Goal: Task Accomplishment & Management: Complete application form

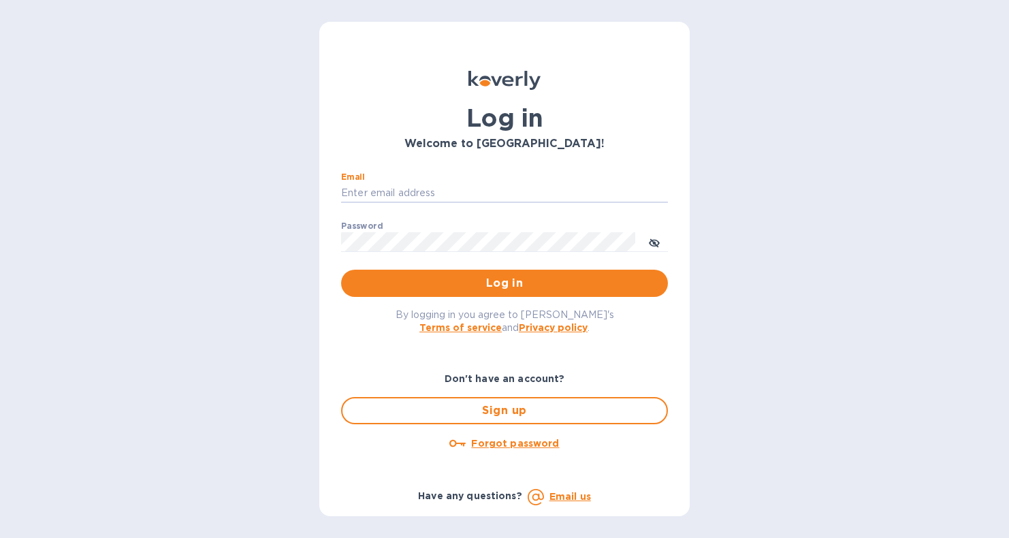
type input "suzie@arenisales.com"
click at [504, 282] on button "Log in" at bounding box center [504, 283] width 327 height 27
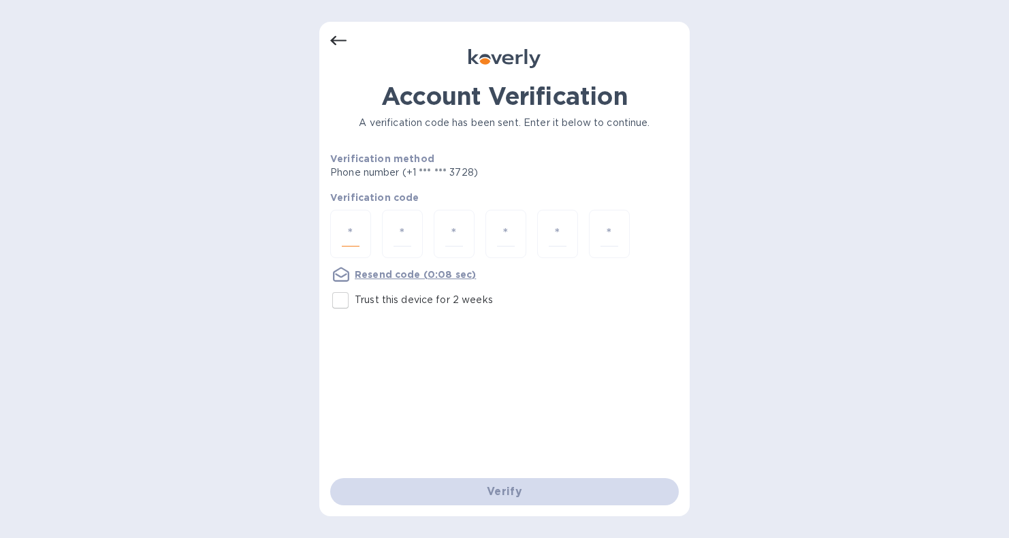
click at [351, 239] on input "number" at bounding box center [351, 233] width 18 height 25
click at [349, 233] on input "number" at bounding box center [351, 233] width 18 height 25
click at [248, 277] on div "Account Verification A verification code has been sent. Enter it below to conti…" at bounding box center [504, 269] width 1009 height 538
click at [351, 234] on input "number" at bounding box center [351, 233] width 18 height 25
type input "3"
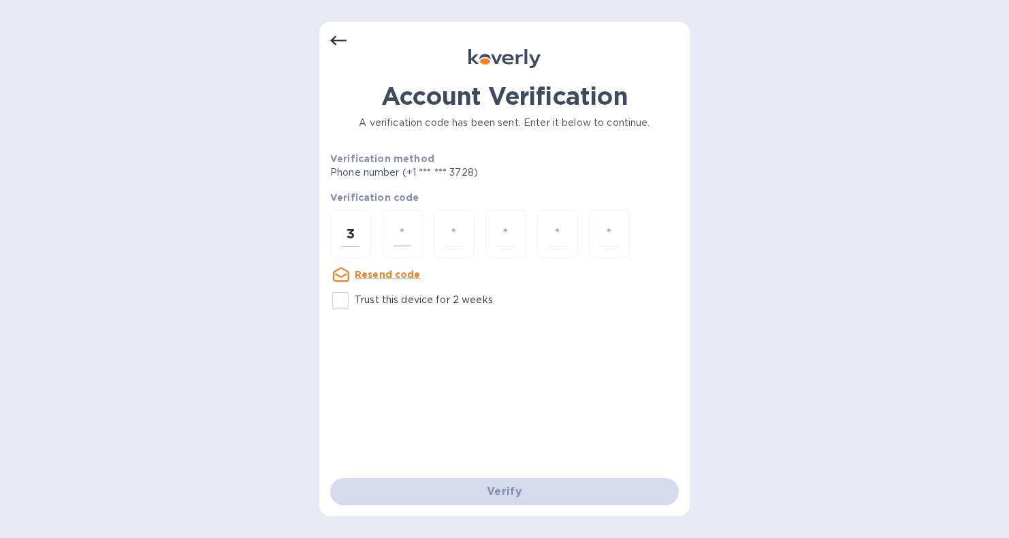
type input "3"
type input "5"
type input "3"
type input "9"
type input "3"
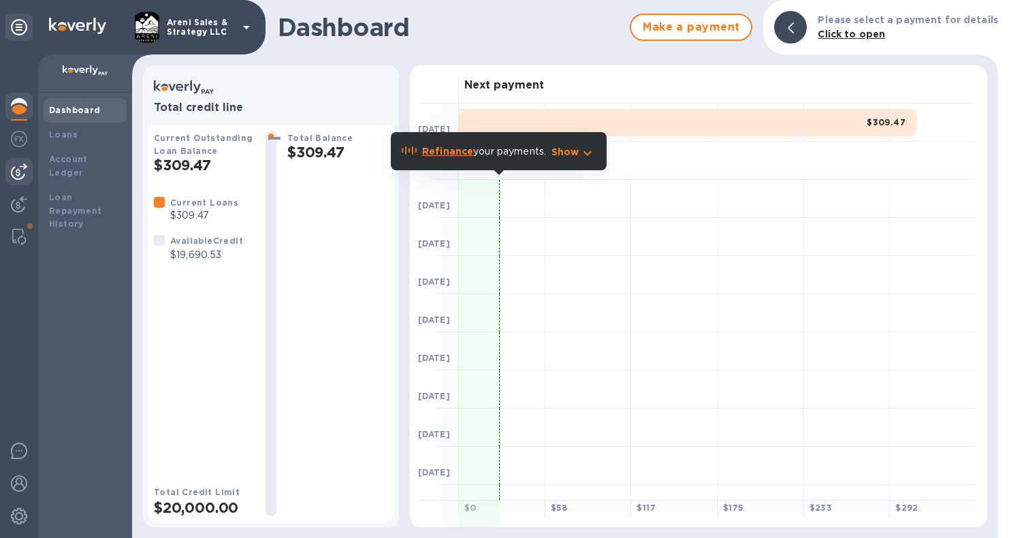
click at [22, 173] on img at bounding box center [19, 171] width 16 height 16
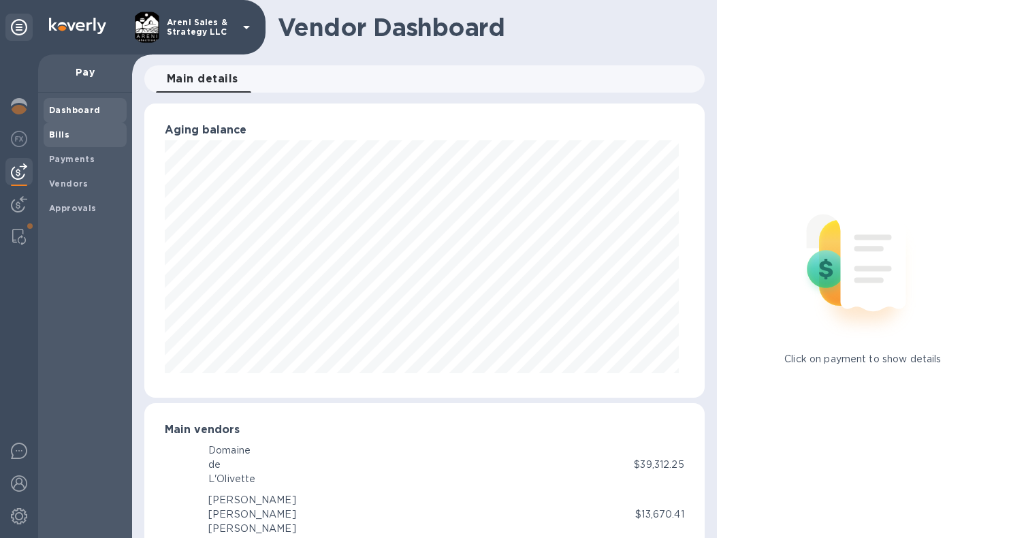
scroll to position [294, 554]
click at [80, 131] on span "Bills" at bounding box center [85, 135] width 72 height 14
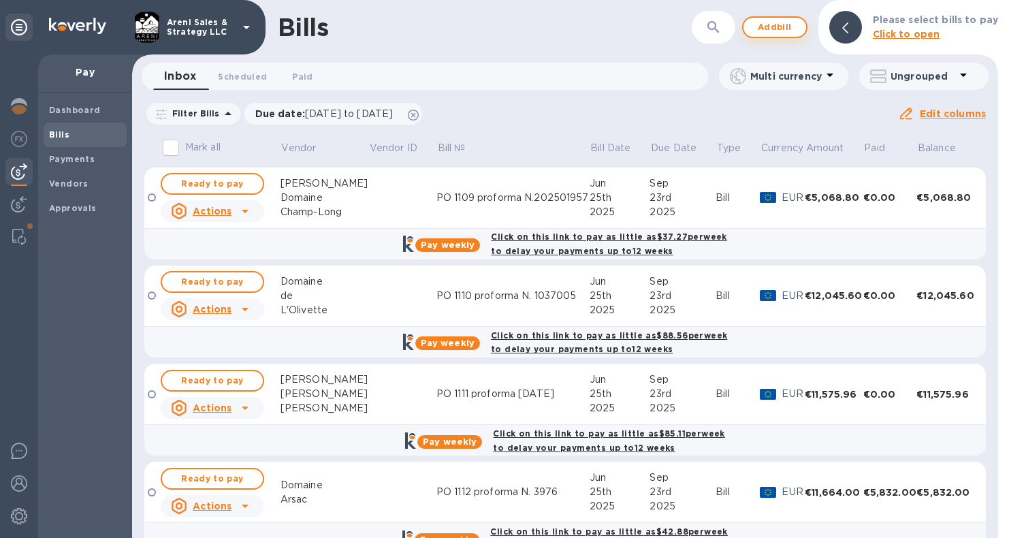
click at [773, 32] on span "Add bill" at bounding box center [774, 27] width 41 height 16
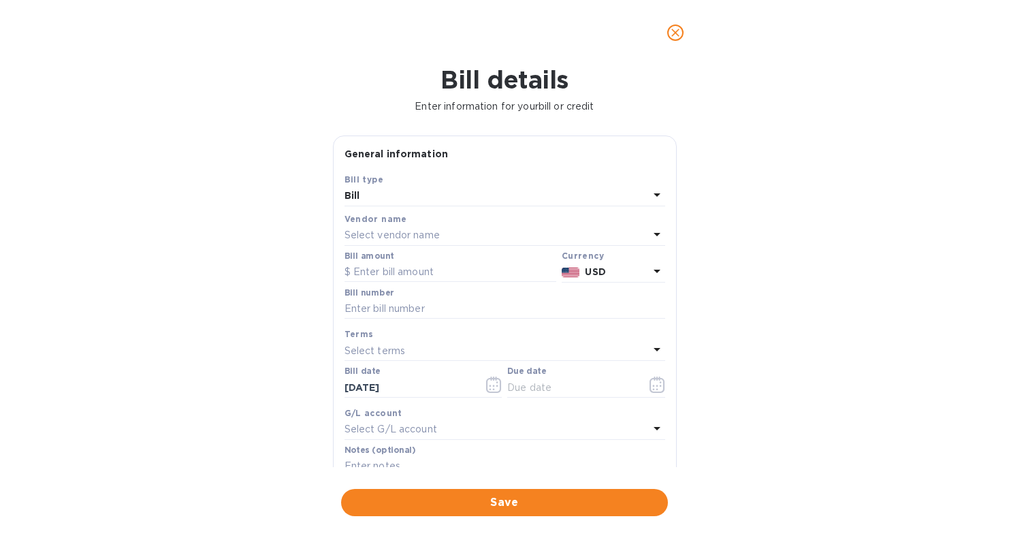
click at [466, 237] on div "Select vendor name" at bounding box center [496, 235] width 304 height 19
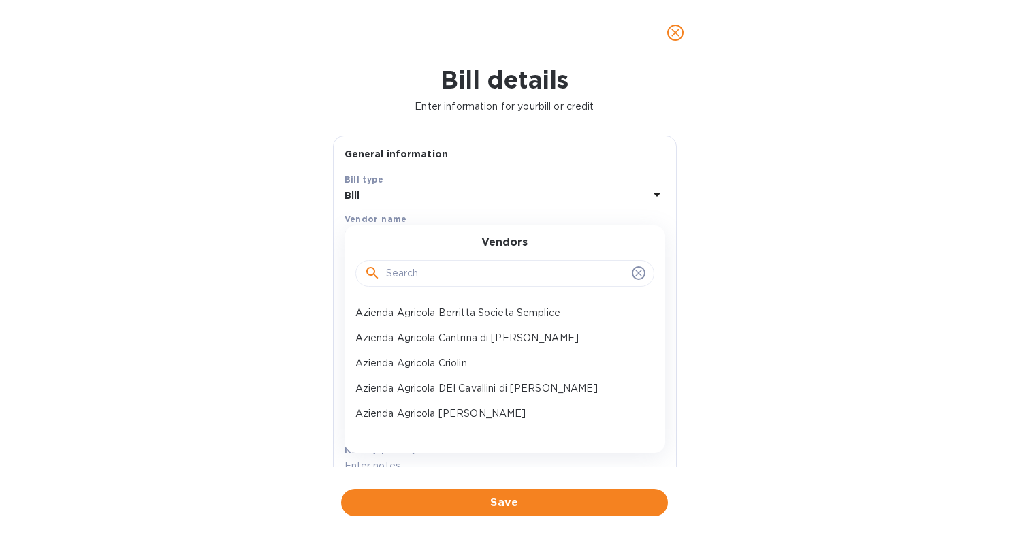
click at [421, 270] on input "text" at bounding box center [506, 273] width 240 height 20
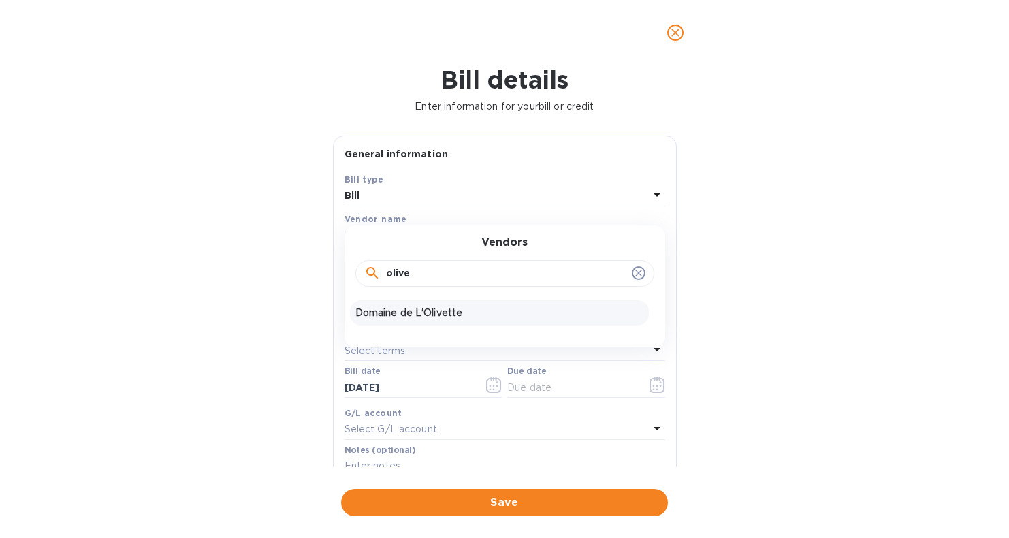
type input "olive"
click at [402, 319] on div "Domaine de L'Olivette" at bounding box center [499, 312] width 299 height 25
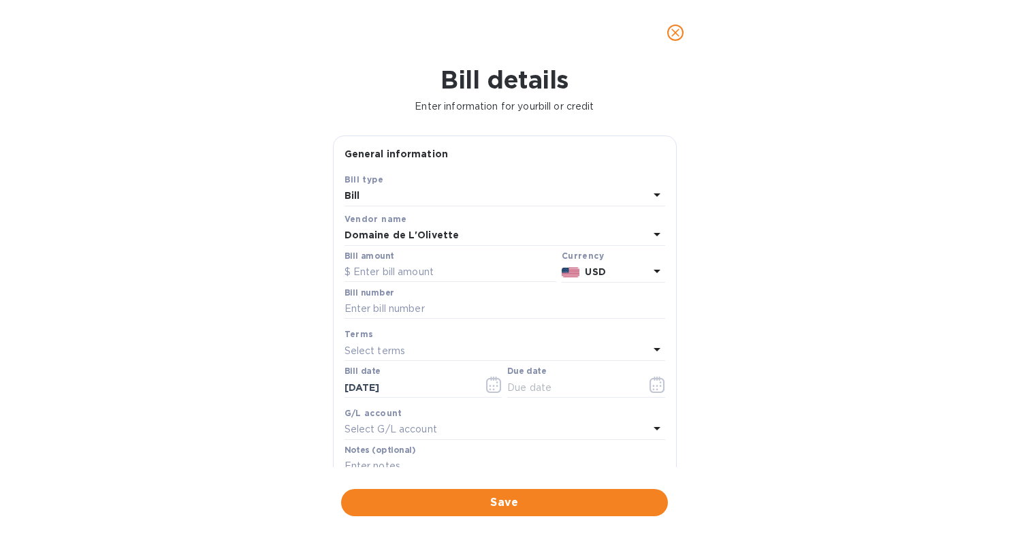
click at [649, 274] on icon at bounding box center [657, 271] width 16 height 16
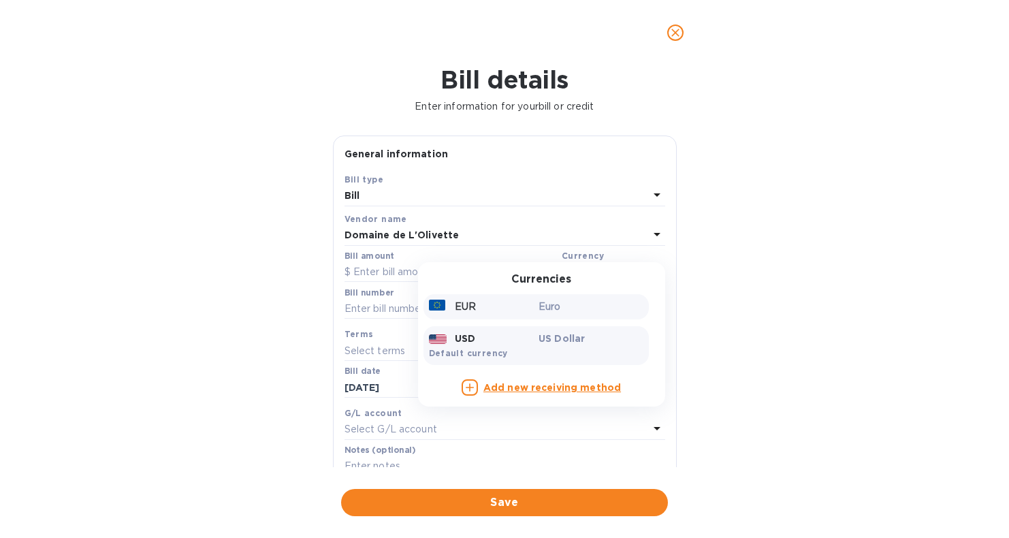
click at [538, 306] on p "Euro" at bounding box center [590, 306] width 105 height 14
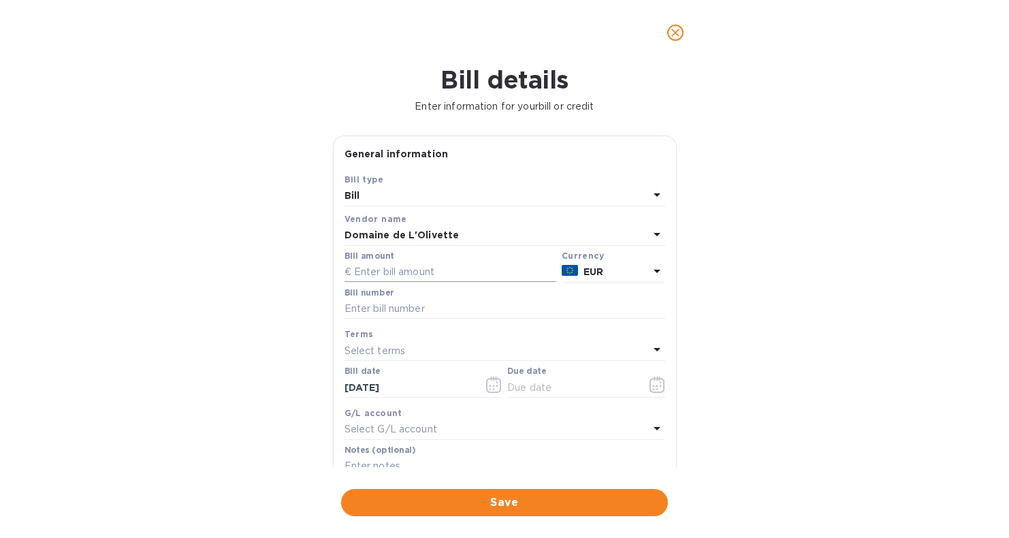
click at [390, 271] on input "text" at bounding box center [450, 272] width 212 height 20
type input "5,544"
click at [366, 308] on input "text" at bounding box center [504, 309] width 321 height 20
type input "PO 1134 proforma 1037549"
click at [359, 348] on p "Select terms" at bounding box center [374, 351] width 61 height 14
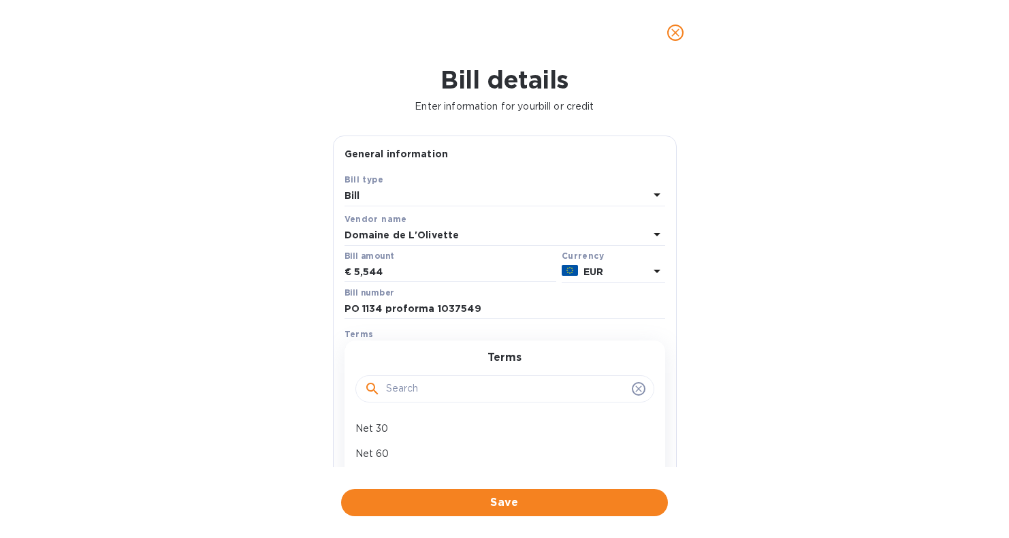
click at [393, 384] on input "text" at bounding box center [506, 388] width 240 height 20
type input "90"
click at [393, 421] on p "90 Days" at bounding box center [499, 428] width 288 height 14
type input "[DATE]"
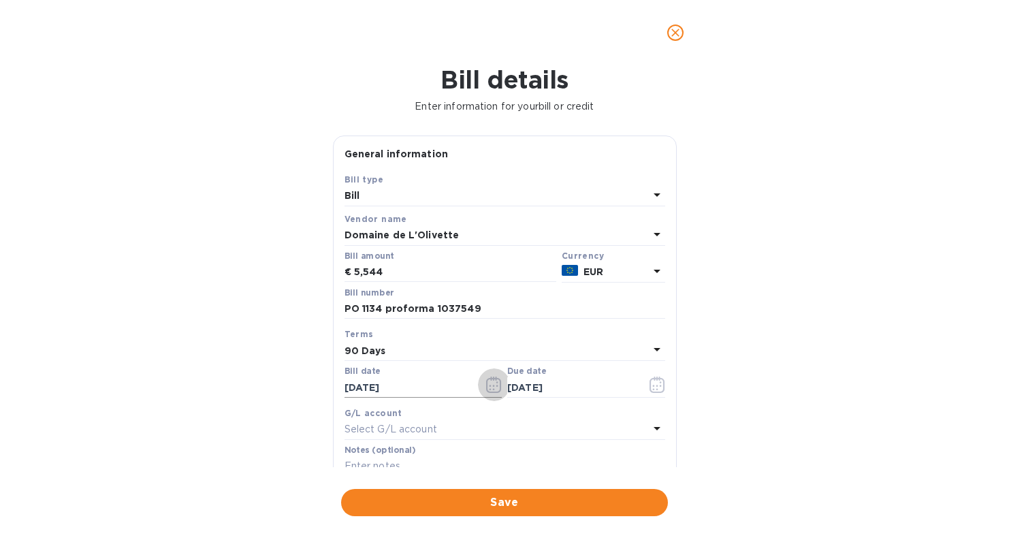
click at [493, 383] on icon "button" at bounding box center [494, 384] width 16 height 16
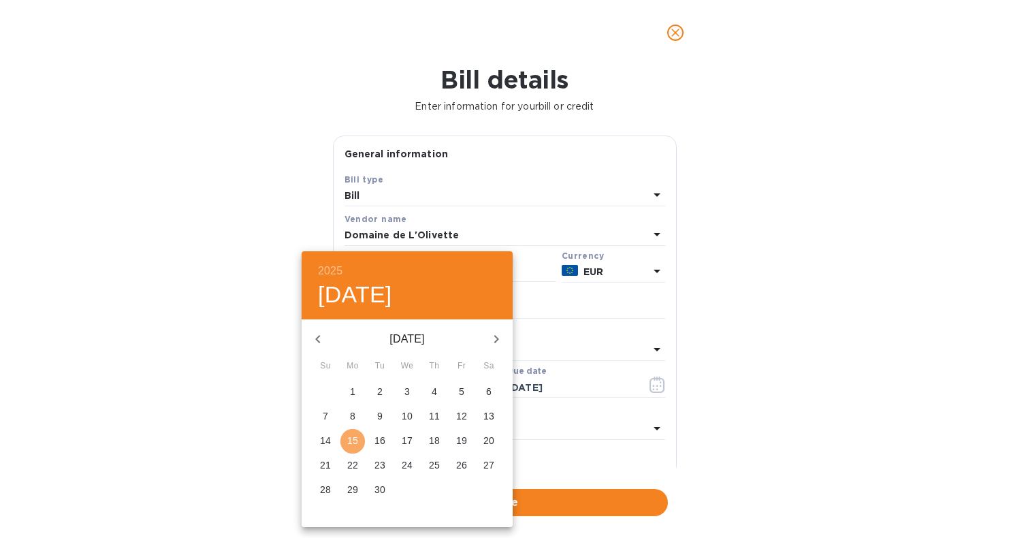
click at [357, 437] on p "15" at bounding box center [352, 441] width 11 height 14
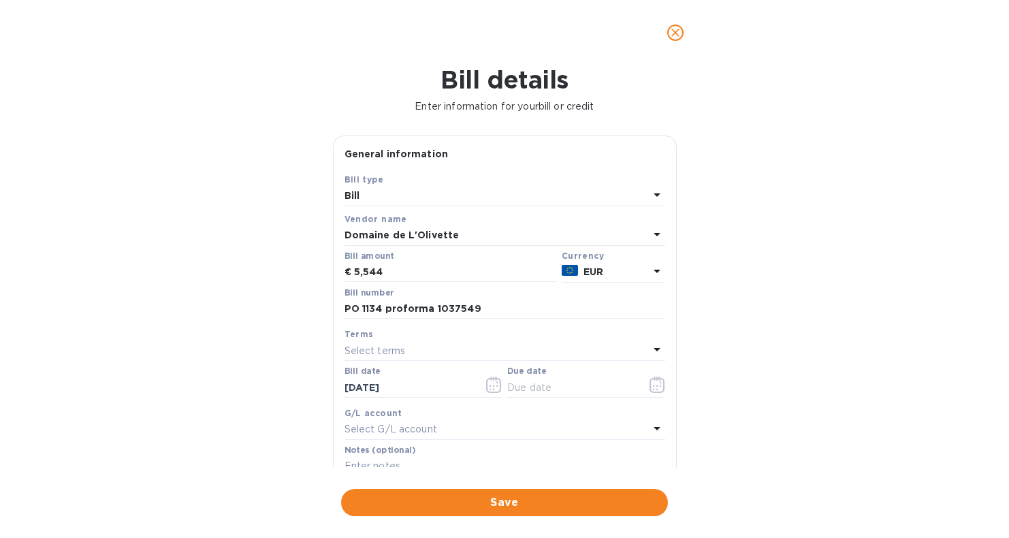
click at [539, 357] on div "Select terms" at bounding box center [496, 350] width 304 height 19
click at [456, 386] on input "text" at bounding box center [506, 388] width 240 height 20
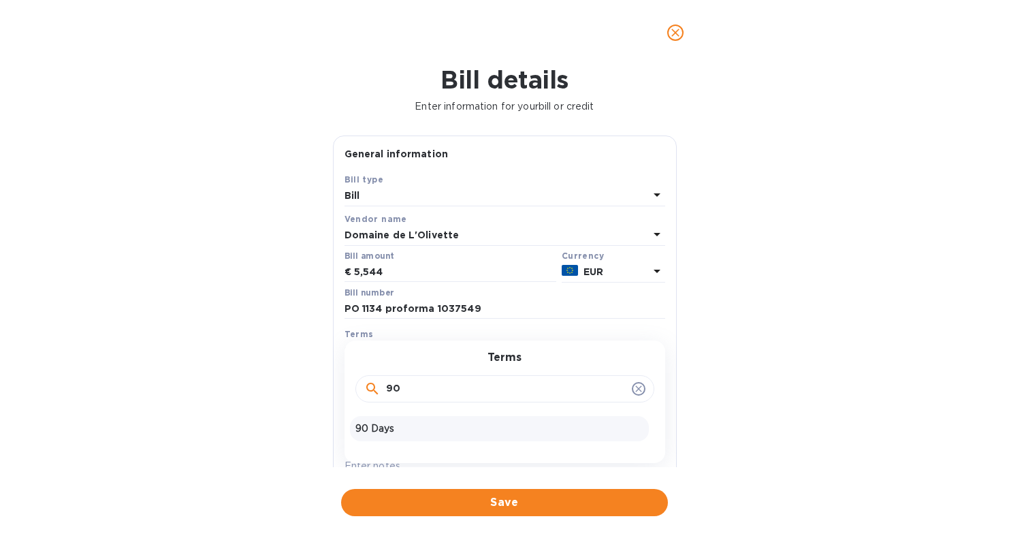
type input "90"
click at [436, 423] on p "90 Days" at bounding box center [499, 428] width 288 height 14
type input "[DATE]"
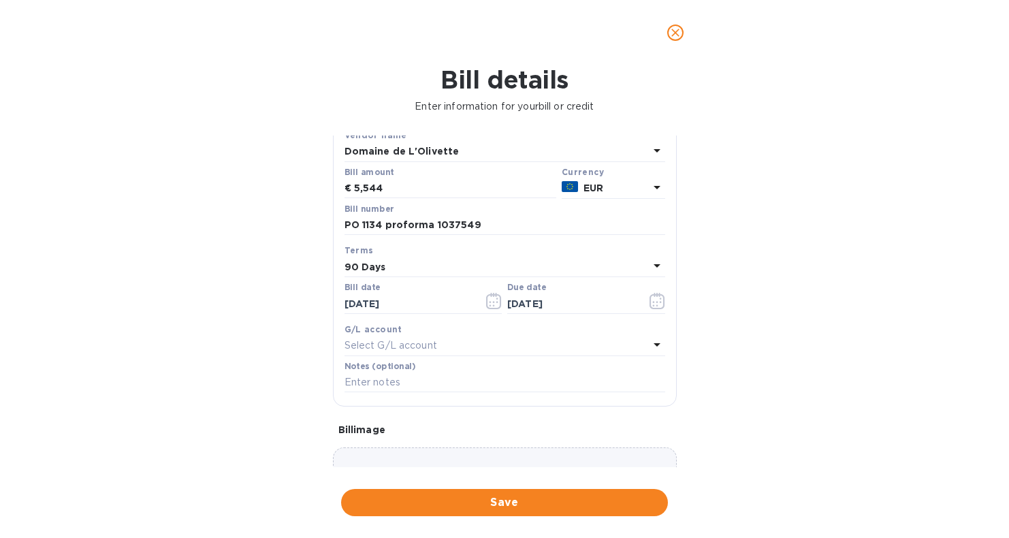
scroll to position [84, 0]
click at [450, 343] on div "Select G/L account" at bounding box center [496, 345] width 304 height 19
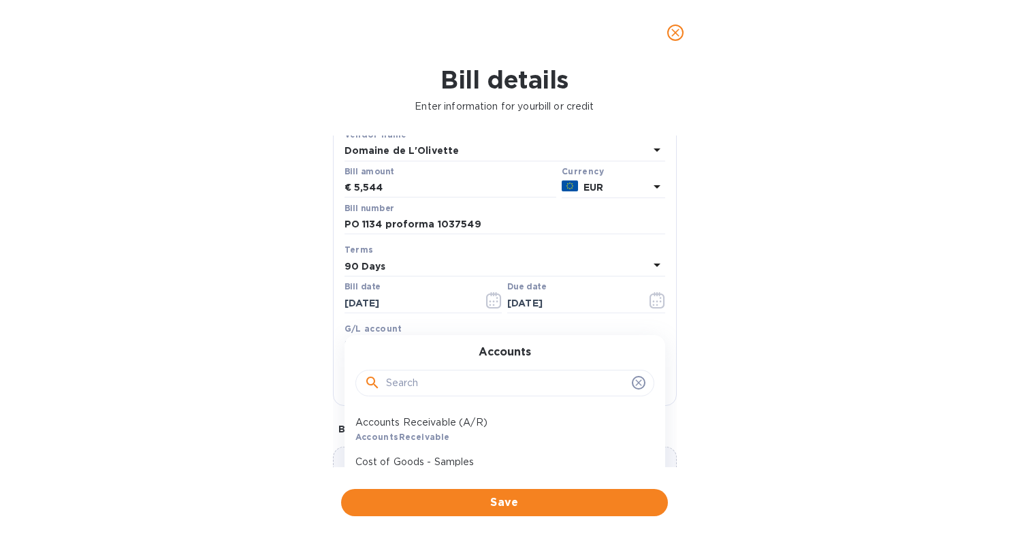
click at [430, 384] on input "text" at bounding box center [506, 383] width 240 height 20
type input "inve"
click at [414, 425] on p "Inventory Asset" at bounding box center [499, 422] width 288 height 14
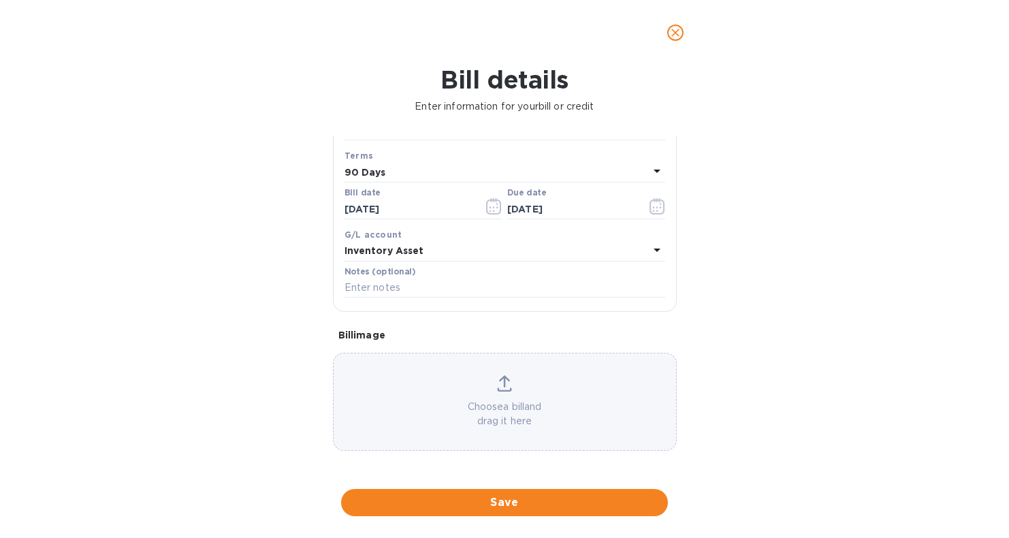
scroll to position [187, 0]
click at [502, 388] on icon at bounding box center [505, 389] width 14 height 3
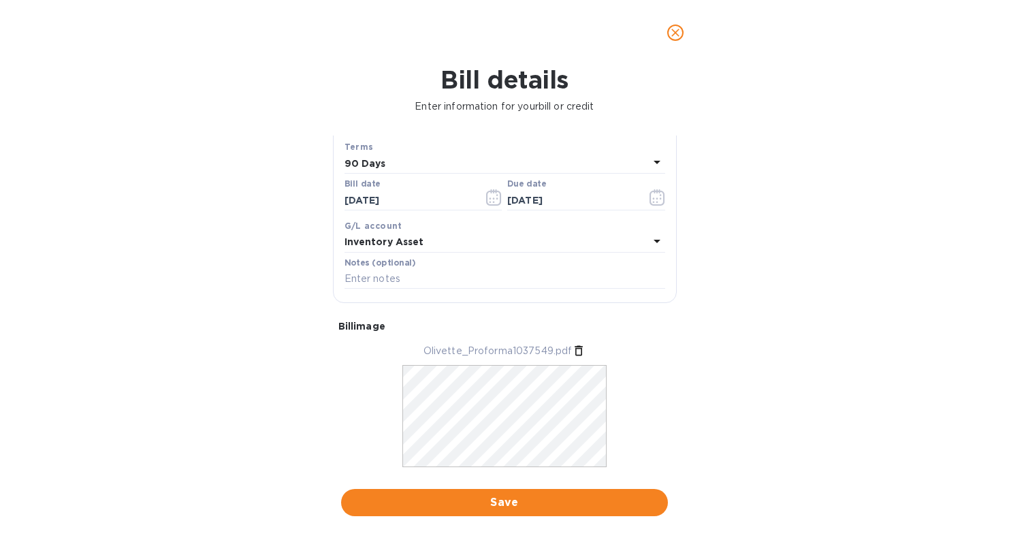
scroll to position [229, 0]
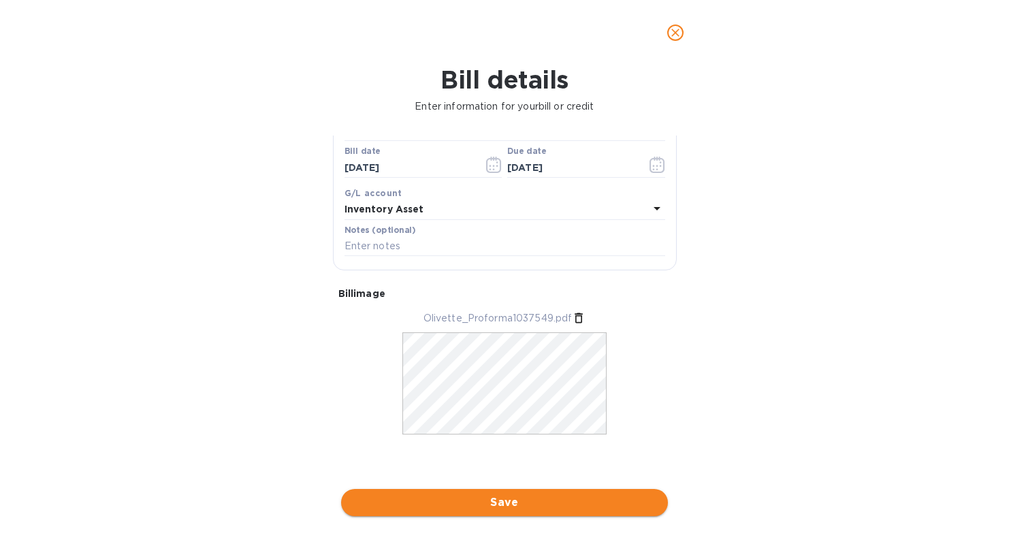
click at [508, 494] on span "Save" at bounding box center [504, 502] width 305 height 16
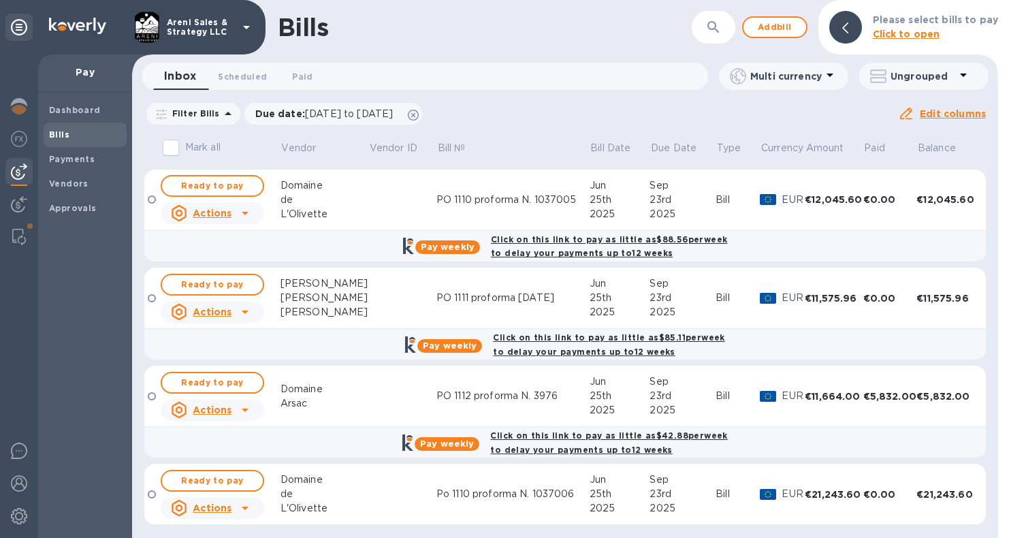
scroll to position [0, 0]
click at [419, 113] on icon at bounding box center [413, 115] width 11 height 11
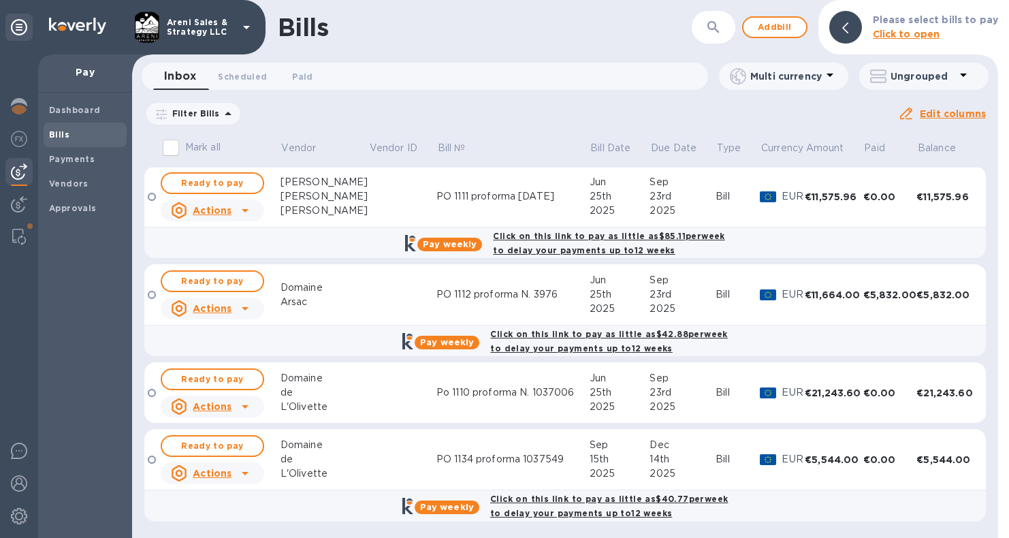
scroll to position [193, 0]
